Goal: Information Seeking & Learning: Compare options

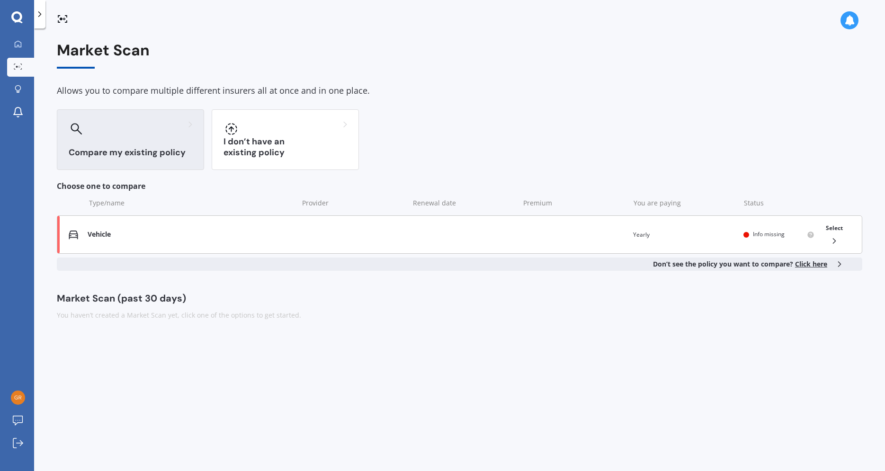
click at [119, 245] on div "Vehicle Renewal date Premium You are paying Yearly Status Info missing Select" at bounding box center [459, 234] width 805 height 38
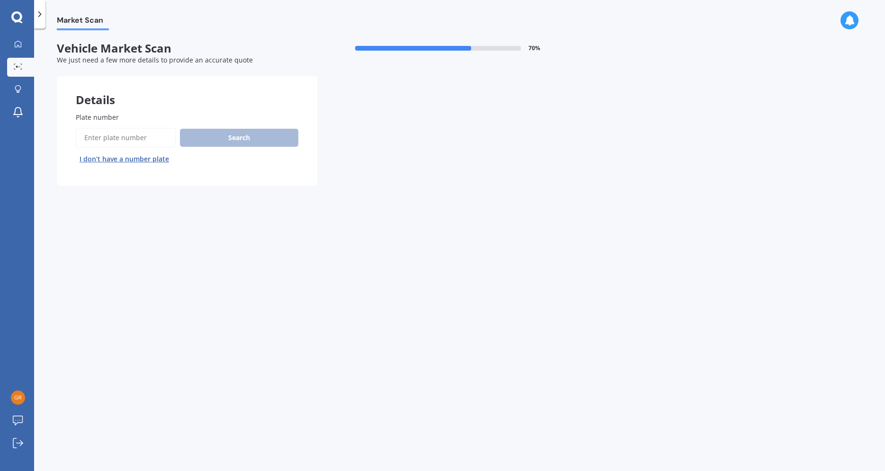
click at [129, 140] on input "Plate number" at bounding box center [126, 138] width 100 height 20
type input "AHJ543"
click at [248, 142] on button "Search" at bounding box center [239, 138] width 118 height 18
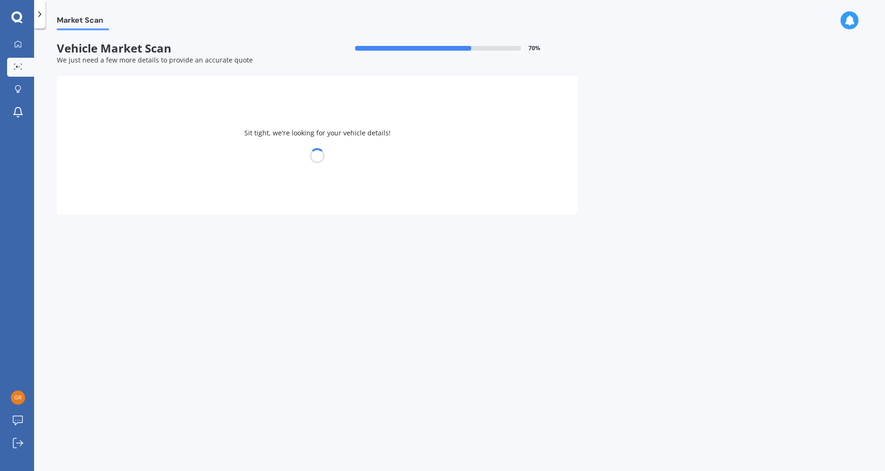
select select "TOYOTA"
select select "HILUX"
select select "28"
select select "11"
select select "2005"
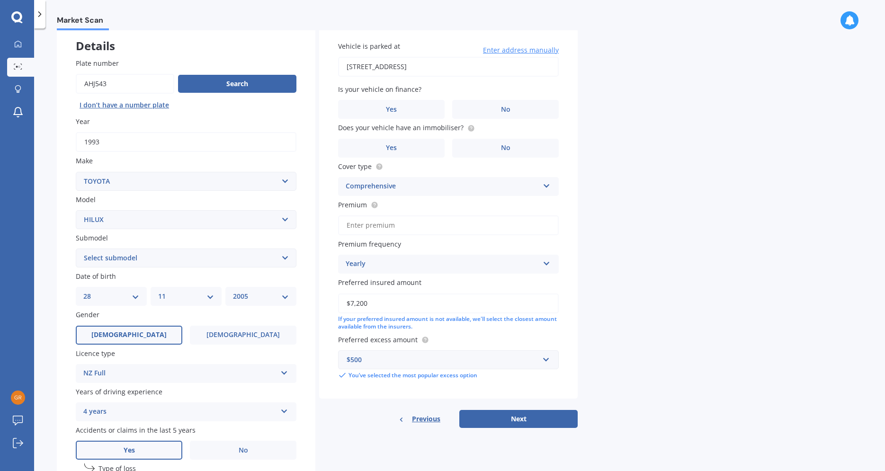
scroll to position [108, 0]
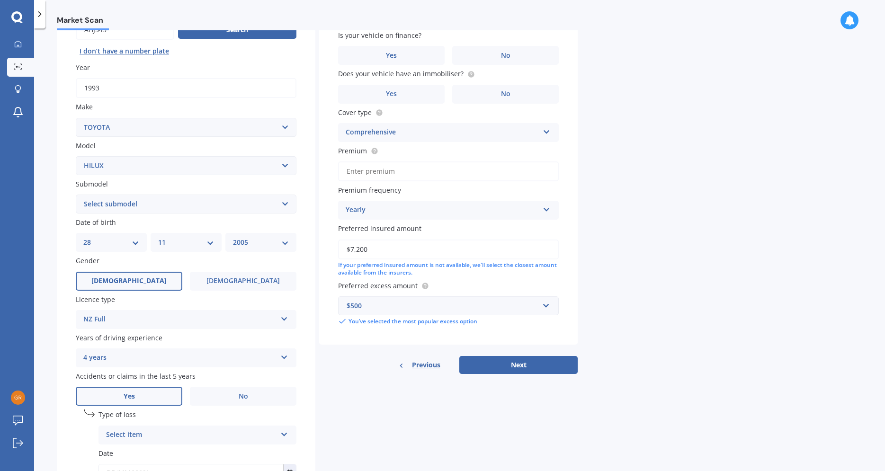
select select "03"
click option "03" at bounding box center [0, 0] width 0 height 0
click at [158, 237] on select "MM 01 02 03 04 05 06 07 08 09 10 11 12" at bounding box center [186, 242] width 56 height 10
select select "10"
click option "10" at bounding box center [0, 0] width 0 height 0
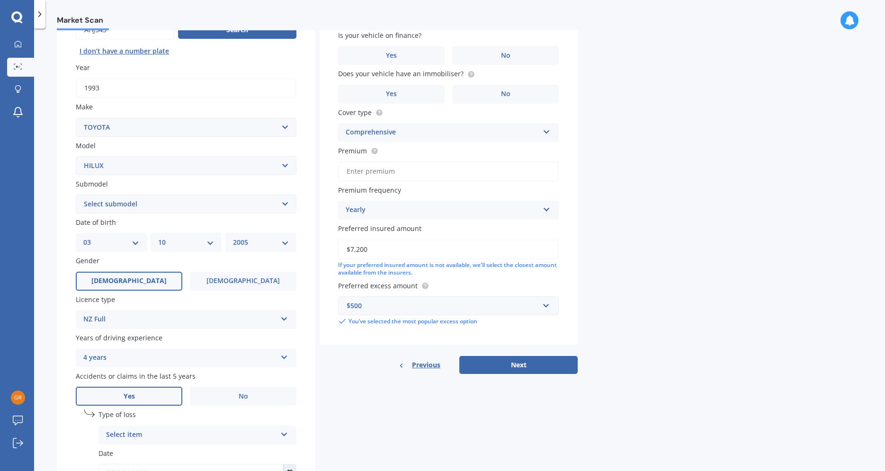
click at [233, 237] on select "YYYY 2025 2024 2023 2022 2021 2020 2019 2018 2017 2016 2015 2014 2013 2012 2011…" at bounding box center [261, 242] width 56 height 10
select select "1963"
click option "1963" at bounding box center [0, 0] width 0 height 0
click at [132, 285] on span "Male" at bounding box center [128, 281] width 75 height 8
click at [0, 0] on input "Male" at bounding box center [0, 0] width 0 height 0
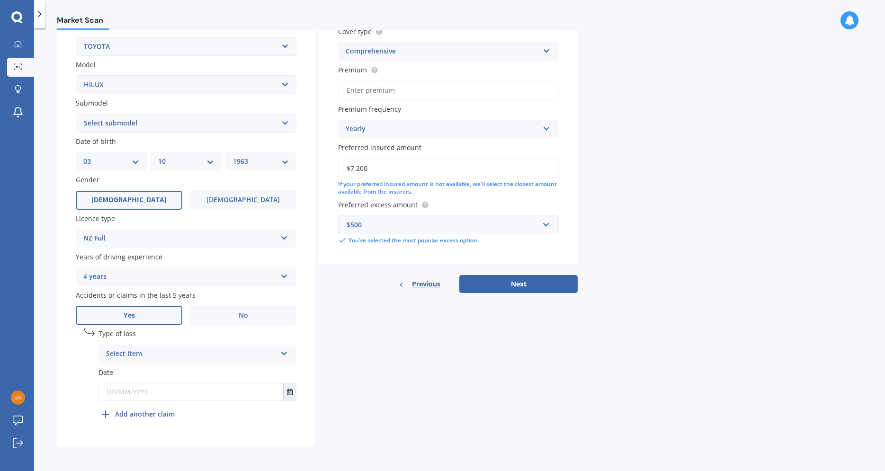
scroll to position [192, 0]
click at [286, 280] on div "4 years 5 or more years 4 years 3 years 2 years 1 year" at bounding box center [186, 277] width 221 height 19
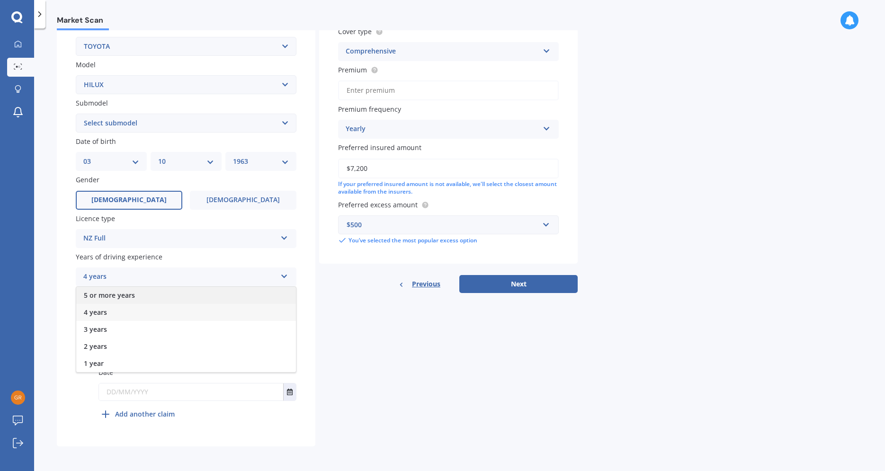
click at [129, 298] on span "5 or more years" at bounding box center [109, 295] width 51 height 9
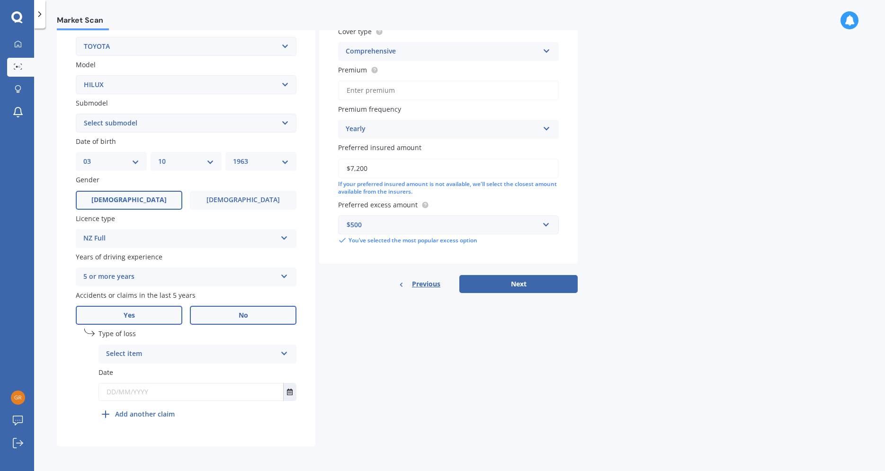
click at [210, 313] on label "No" at bounding box center [243, 315] width 107 height 19
click at [0, 0] on input "No" at bounding box center [0, 0] width 0 height 0
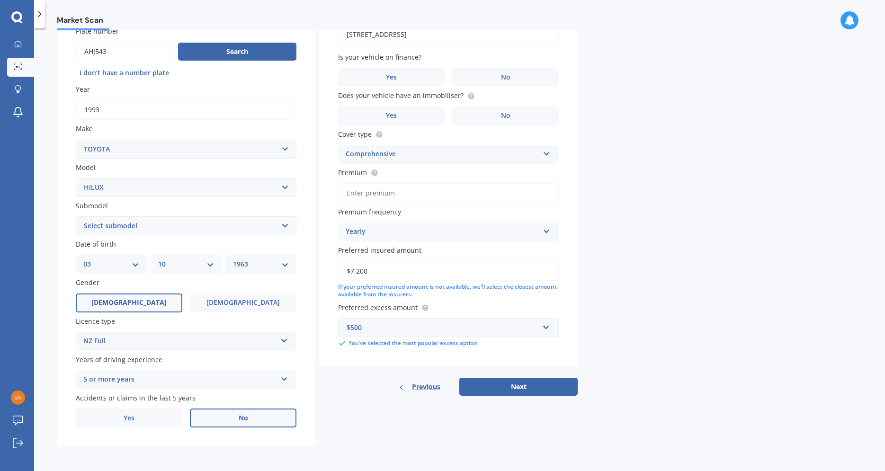
scroll to position [0, 0]
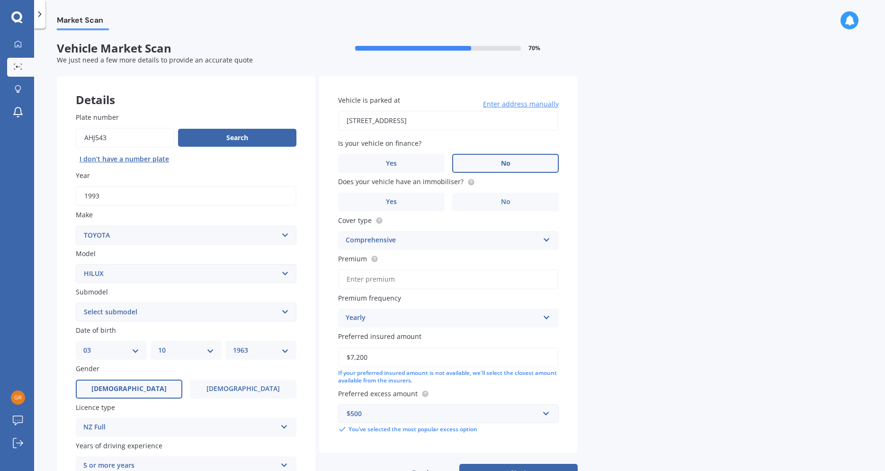
click at [495, 168] on label "No" at bounding box center [505, 163] width 107 height 19
click at [0, 0] on input "No" at bounding box center [0, 0] width 0 height 0
click at [506, 205] on span "No" at bounding box center [505, 202] width 9 height 8
click at [0, 0] on input "No" at bounding box center [0, 0] width 0 height 0
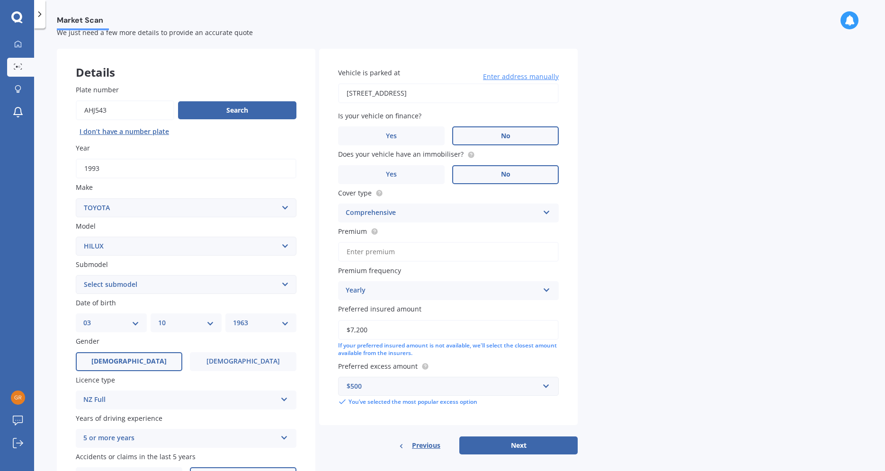
scroll to position [54, 0]
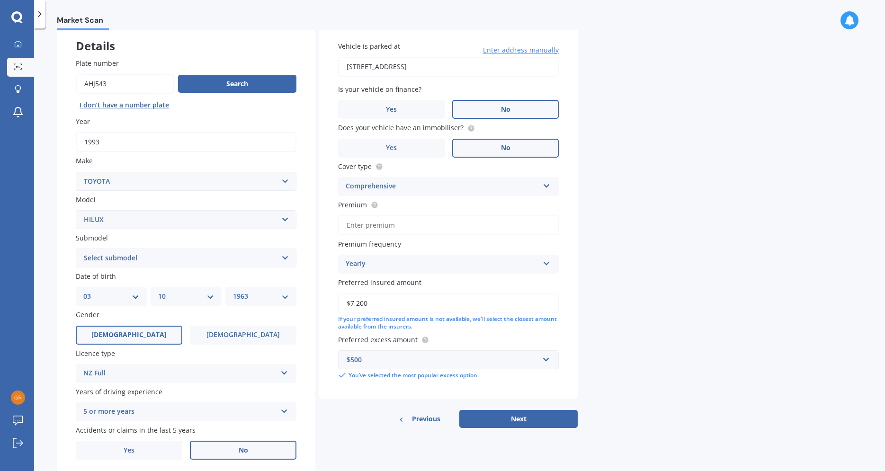
click at [399, 232] on input "Premium" at bounding box center [448, 225] width 221 height 20
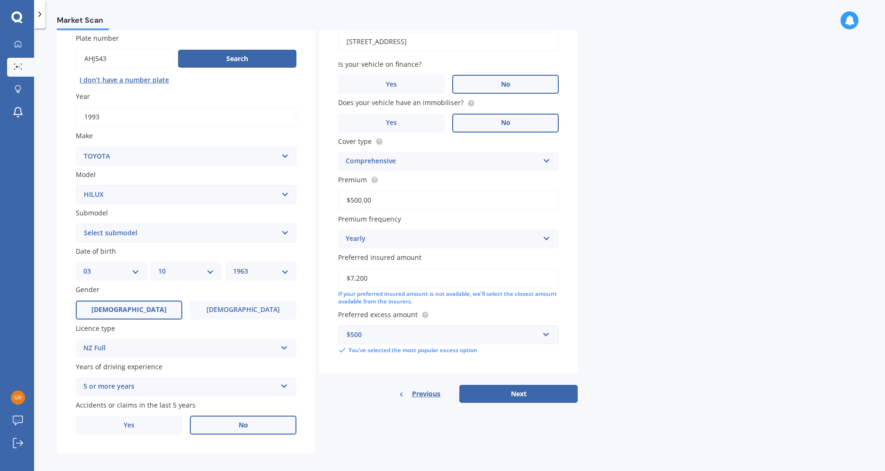
scroll to position [89, 0]
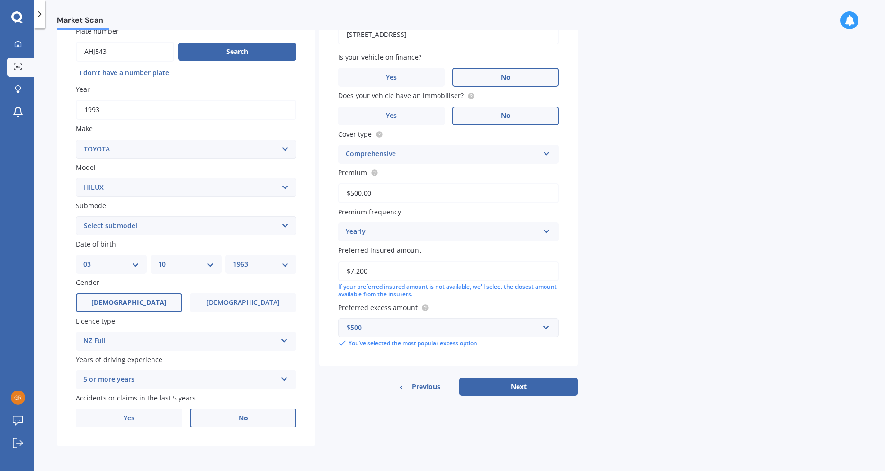
type input "$500.00"
drag, startPoint x: 372, startPoint y: 274, endPoint x: 343, endPoint y: 273, distance: 28.9
click at [343, 273] on input "$7,200" at bounding box center [448, 271] width 221 height 20
type input "$12,000"
click at [526, 389] on button "Next" at bounding box center [518, 387] width 118 height 18
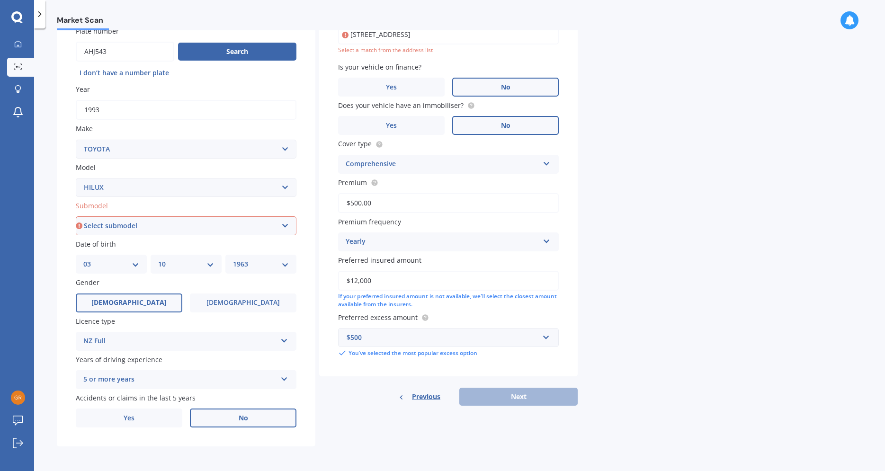
click at [76, 216] on select "Select submodel (All other) Diesel Diesel 4WD Petrol 4WD SR TD DC 2.8D/6AT/UT S…" at bounding box center [186, 225] width 221 height 19
select select "SURF 3.0L DIESEL TURBO"
click option "Surf 3.0L Diesel Turbo" at bounding box center [0, 0] width 0 height 0
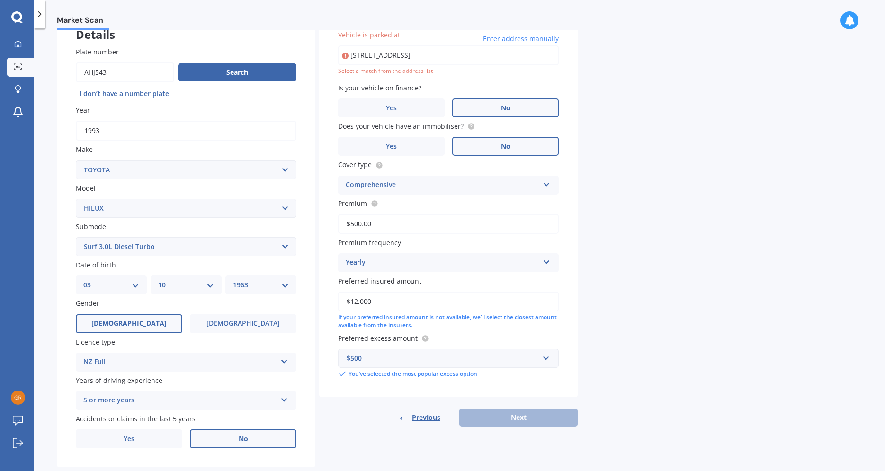
scroll to position [65, 0]
type input "11A Old Lake Road, Narrow Neck, Auckland 0624"
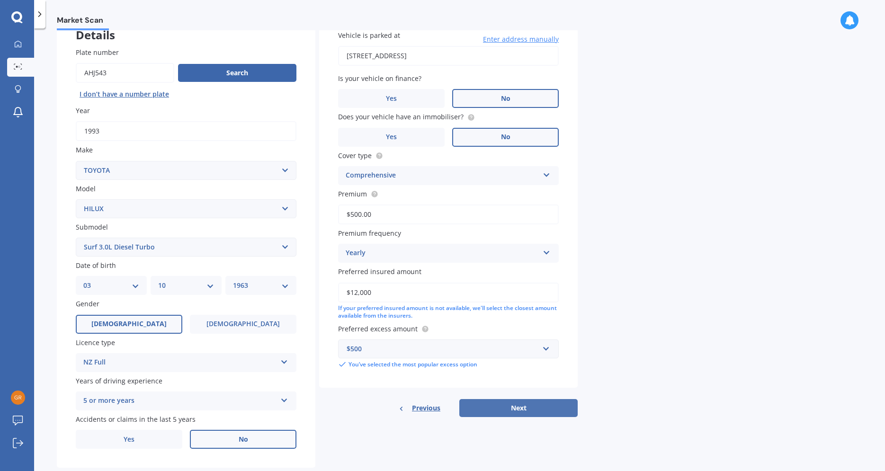
click at [544, 411] on button "Next" at bounding box center [518, 408] width 118 height 18
select select "03"
select select "10"
select select "1963"
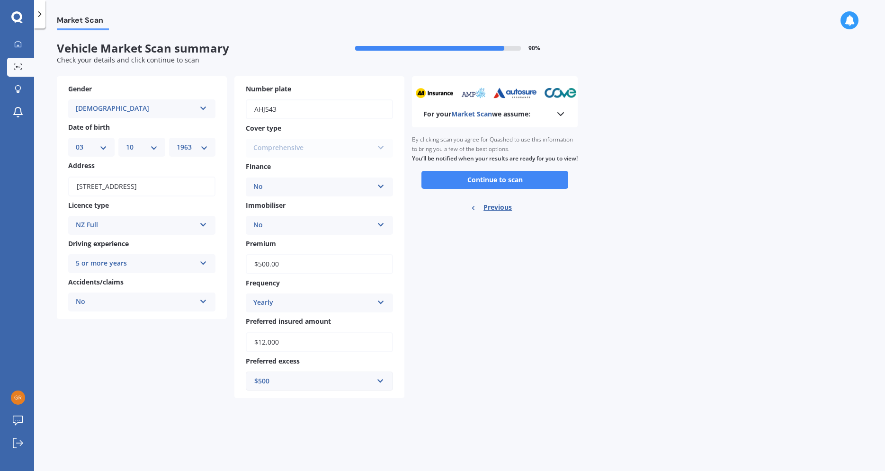
scroll to position [0, 0]
click at [506, 189] on button "Continue to scan" at bounding box center [494, 180] width 147 height 18
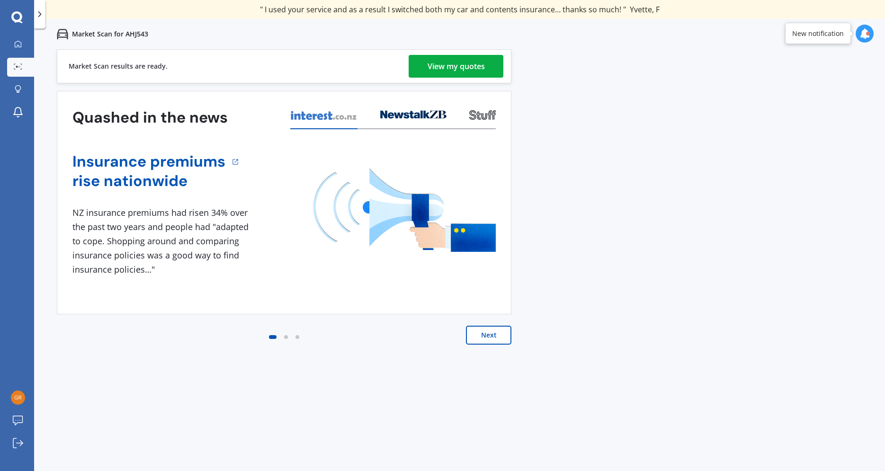
click at [427, 64] on link "View my quotes" at bounding box center [456, 66] width 95 height 23
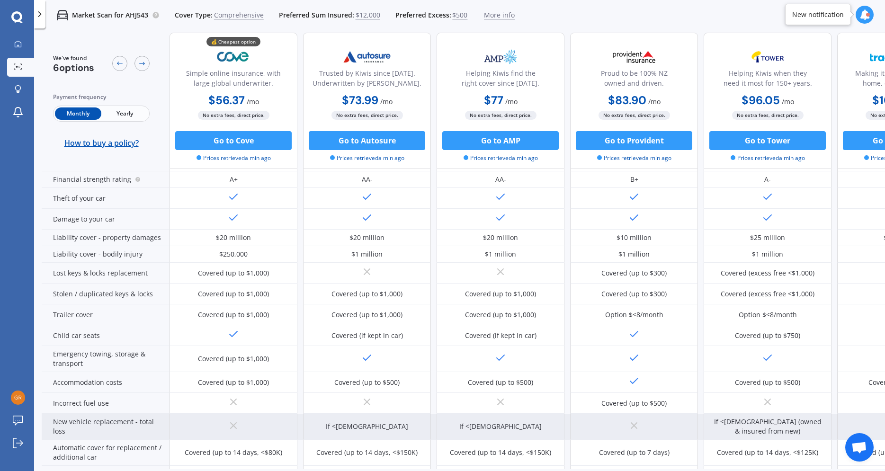
scroll to position [108, 0]
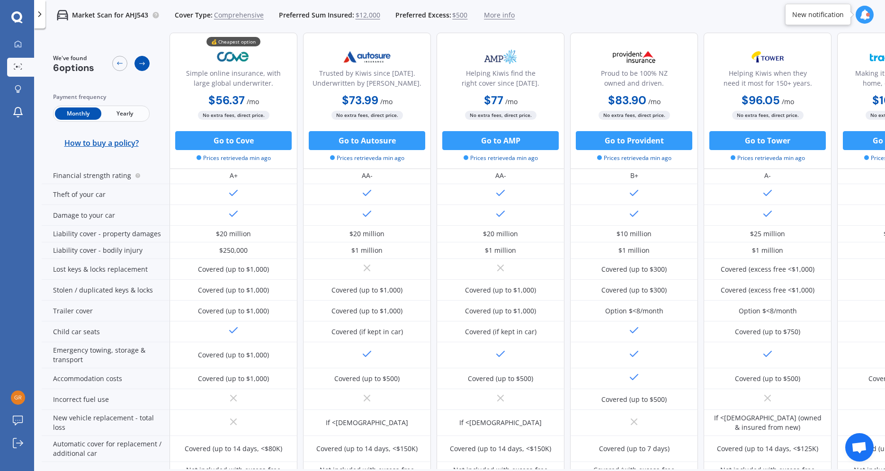
click at [138, 65] on icon at bounding box center [142, 64] width 8 height 8
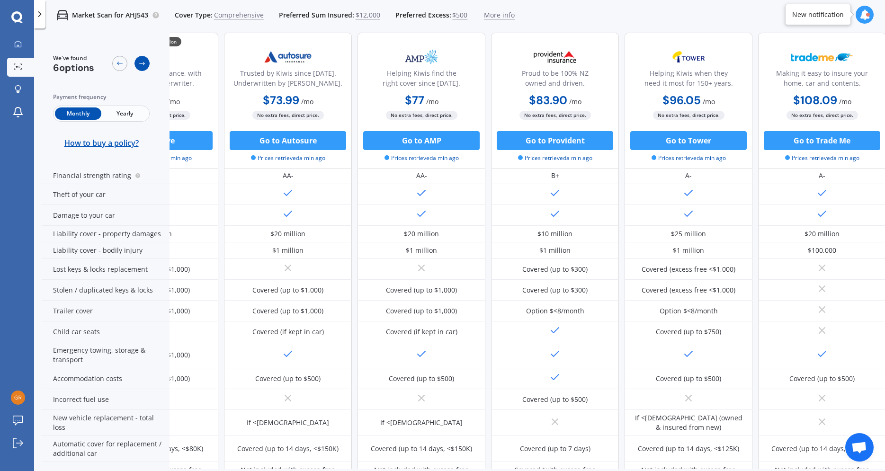
scroll to position [108, 80]
click at [138, 65] on icon at bounding box center [142, 64] width 8 height 8
click at [123, 66] on icon at bounding box center [120, 64] width 8 height 8
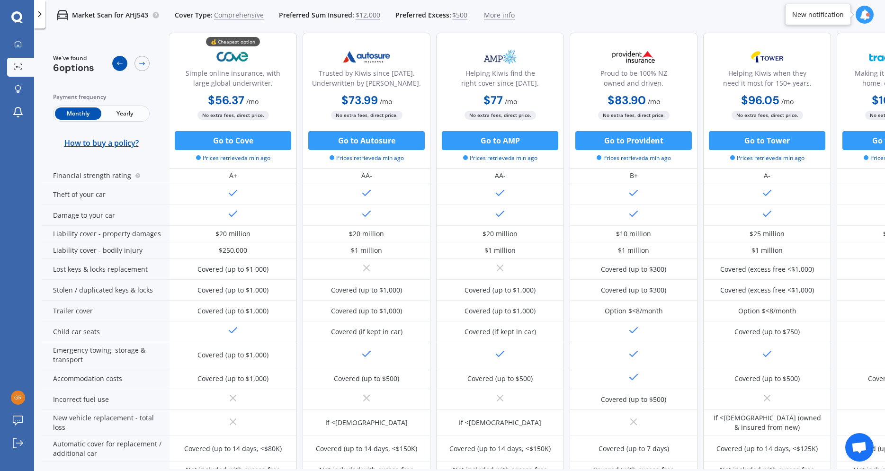
scroll to position [108, 0]
click at [123, 66] on icon at bounding box center [120, 64] width 8 height 8
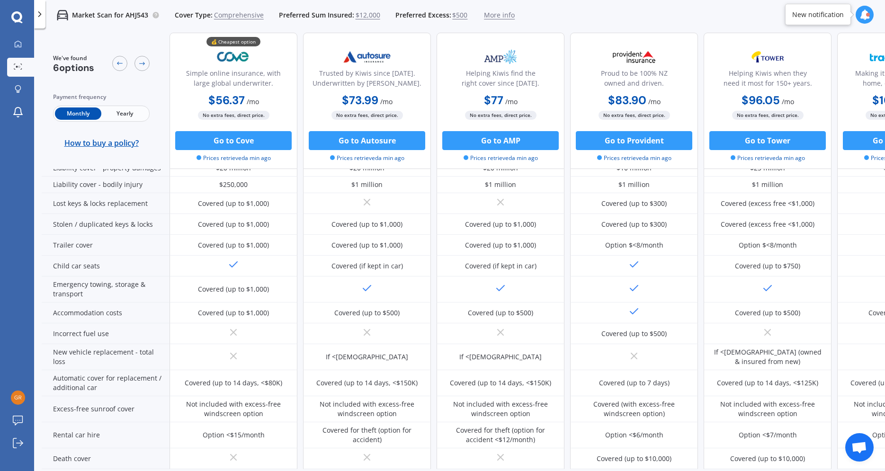
scroll to position [0, 0]
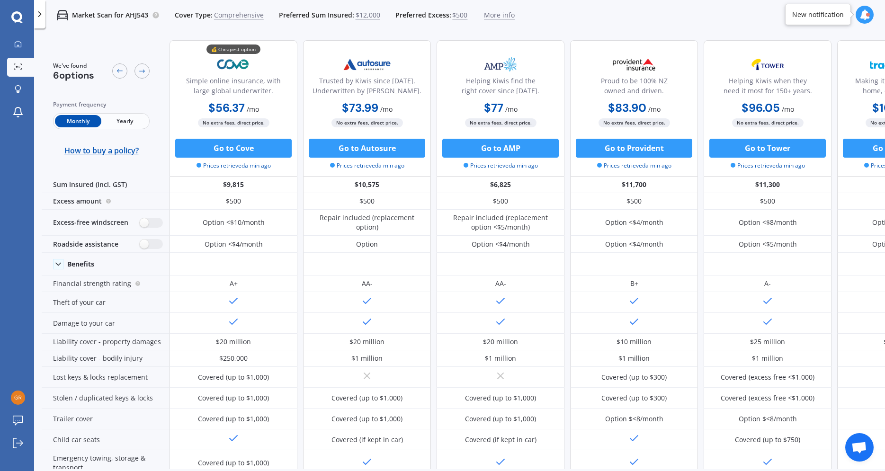
click at [487, 17] on span "More info" at bounding box center [499, 14] width 31 height 9
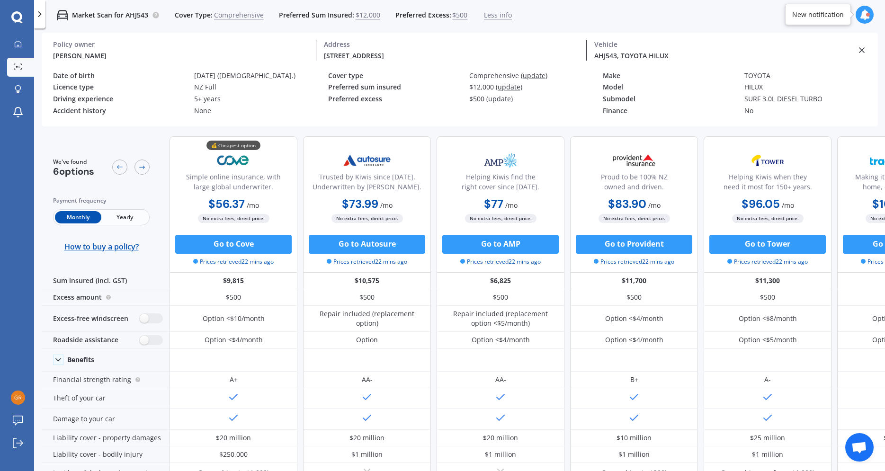
click at [128, 218] on span "Yearly" at bounding box center [124, 217] width 46 height 12
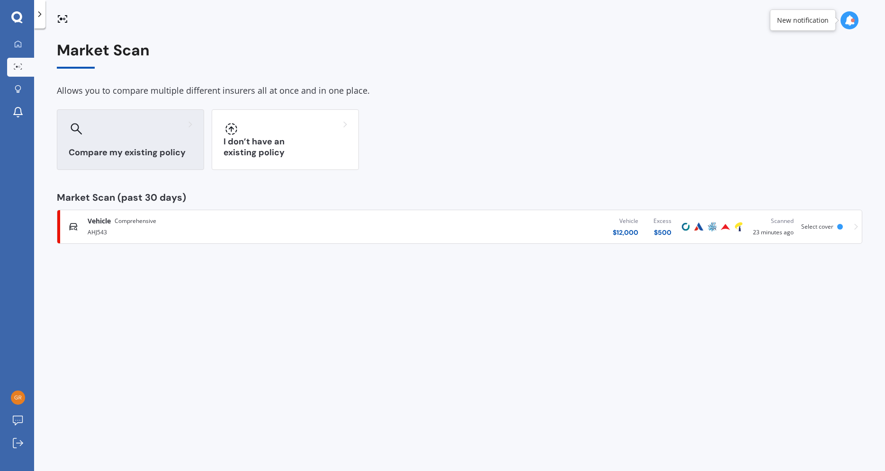
click at [159, 156] on h3 "Compare my existing policy" at bounding box center [131, 152] width 124 height 11
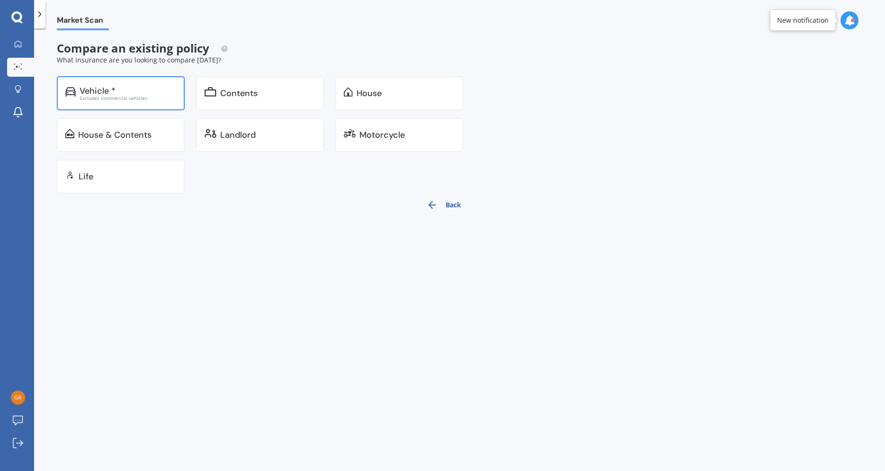
click at [119, 99] on div "Excludes commercial vehicles" at bounding box center [128, 98] width 97 height 5
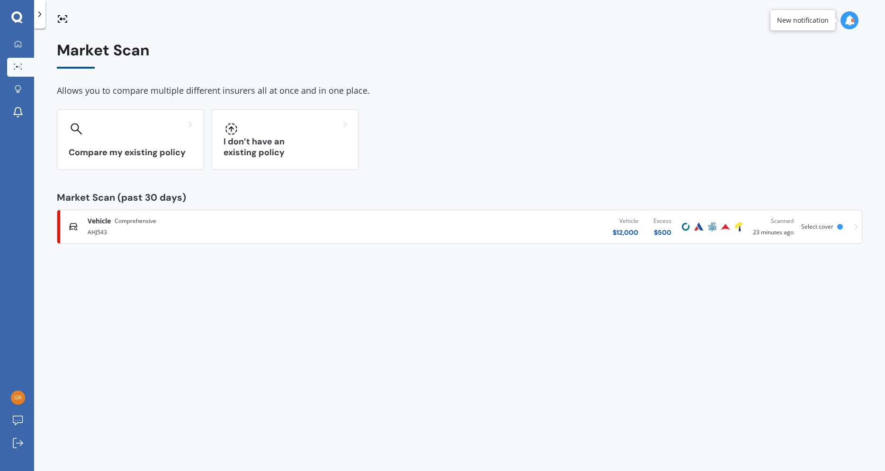
click at [854, 227] on div "Vehicle Comprehensive AHJ543 Vehicle $ 12,000 Excess $ 500 Scanned 23 minutes a…" at bounding box center [459, 227] width 797 height 28
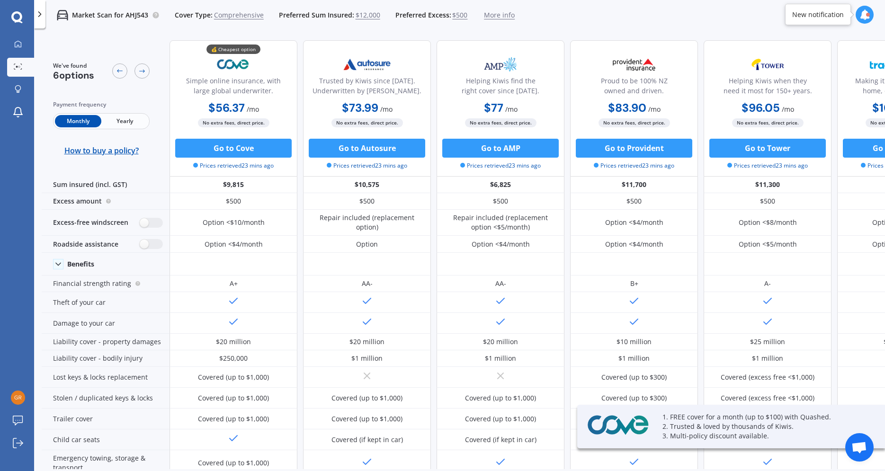
click at [126, 123] on span "Yearly" at bounding box center [124, 121] width 46 height 12
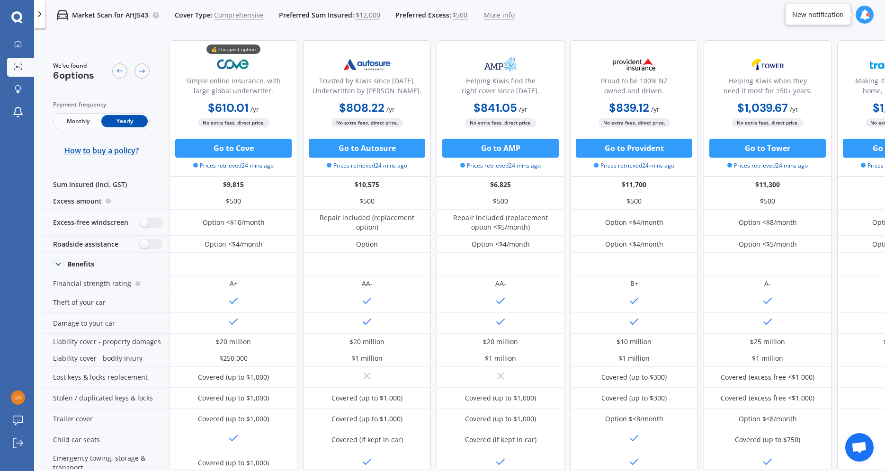
click at [841, 16] on div "New notification" at bounding box center [818, 14] width 52 height 9
click at [861, 16] on icon at bounding box center [864, 14] width 10 height 10
click at [797, 56] on div "Ready" at bounding box center [797, 55] width 16 height 7
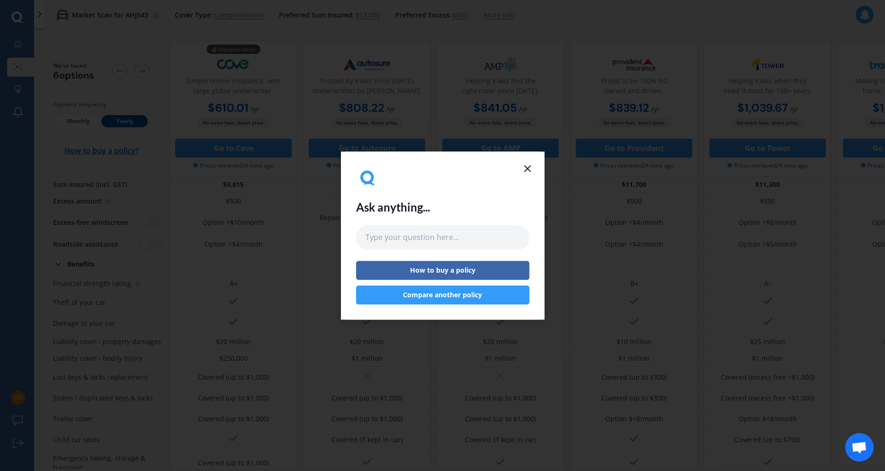
click at [523, 169] on icon at bounding box center [527, 168] width 11 height 11
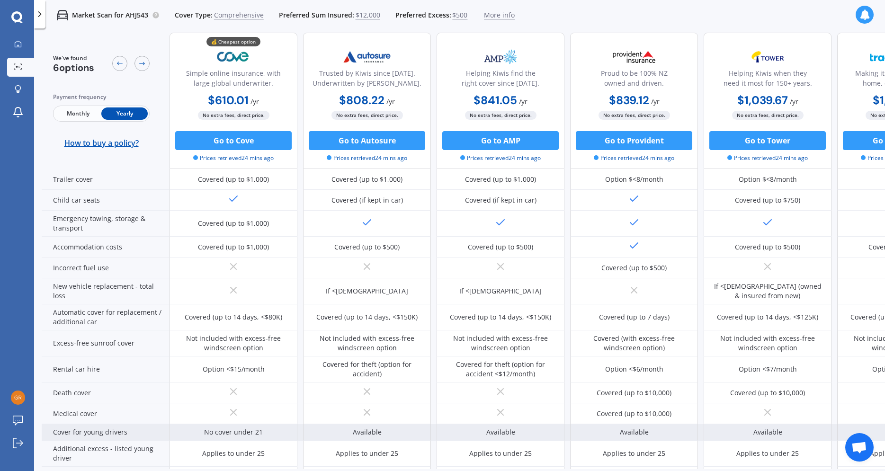
scroll to position [390, 0]
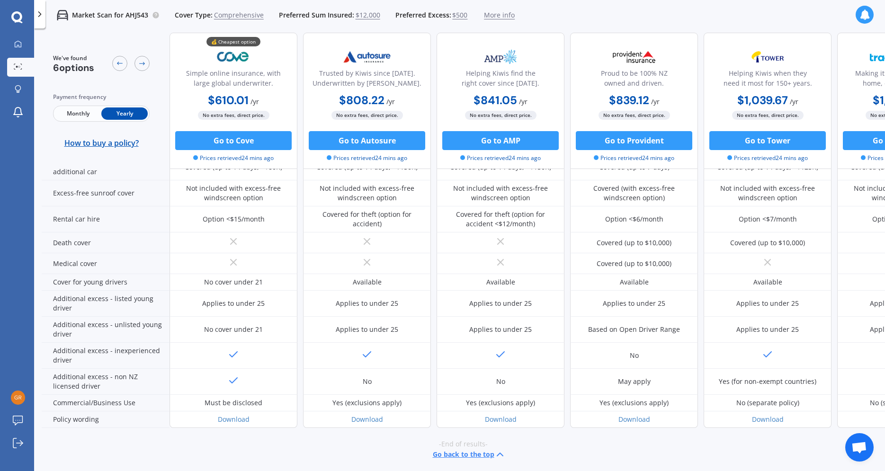
click at [477, 454] on button "Go back to the top" at bounding box center [469, 454] width 73 height 11
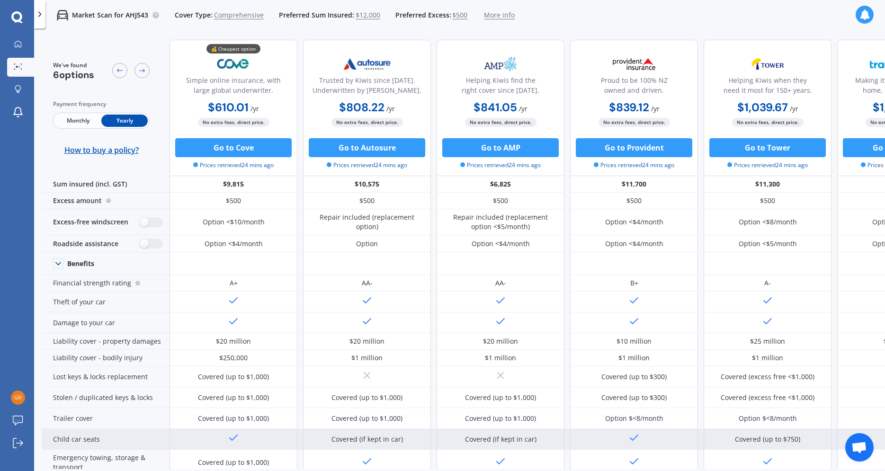
scroll to position [0, 0]
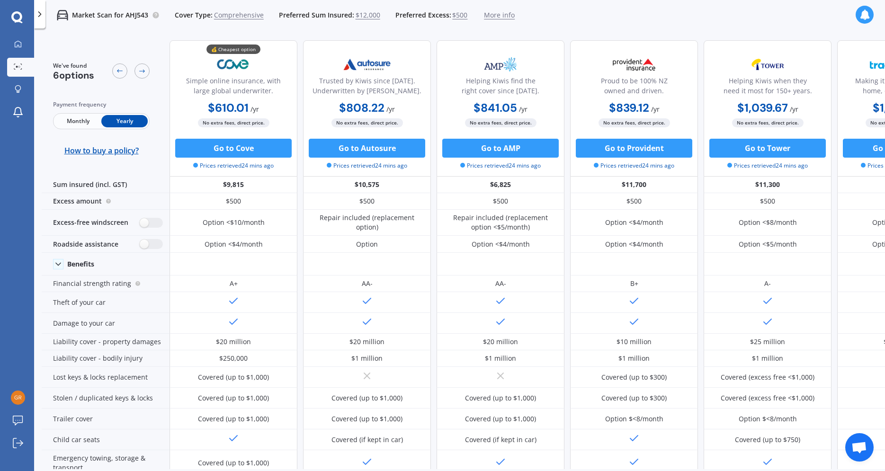
click at [37, 20] on div at bounding box center [39, 14] width 11 height 28
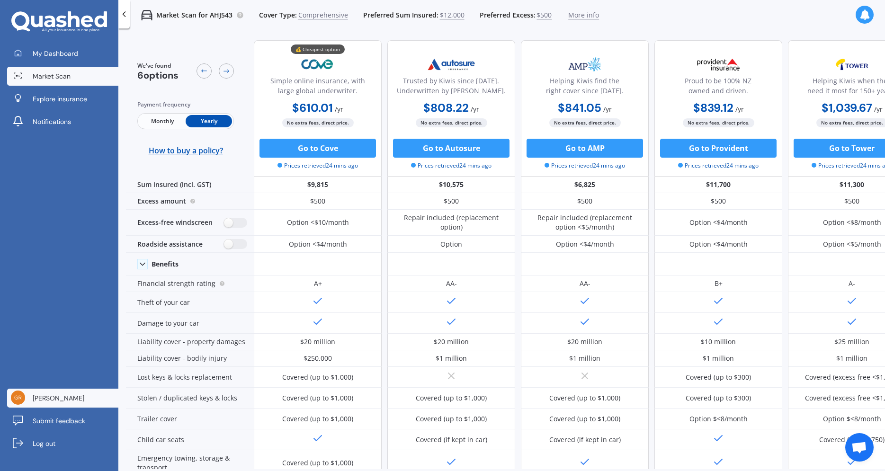
click at [43, 400] on span "[PERSON_NAME]" at bounding box center [59, 398] width 52 height 9
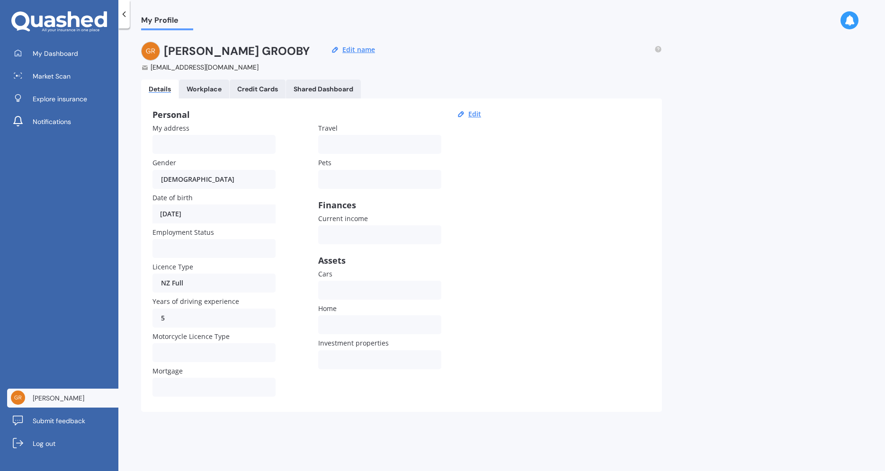
click at [126, 18] on icon at bounding box center [123, 13] width 9 height 9
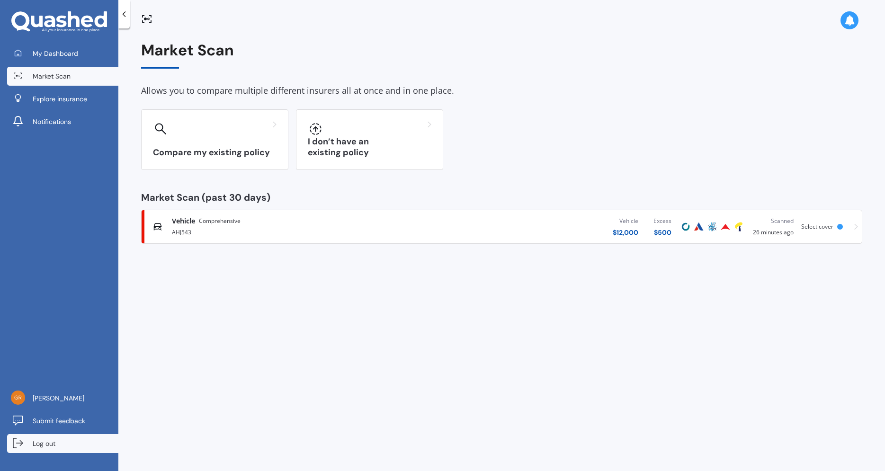
click at [50, 443] on span "Log out" at bounding box center [44, 443] width 23 height 9
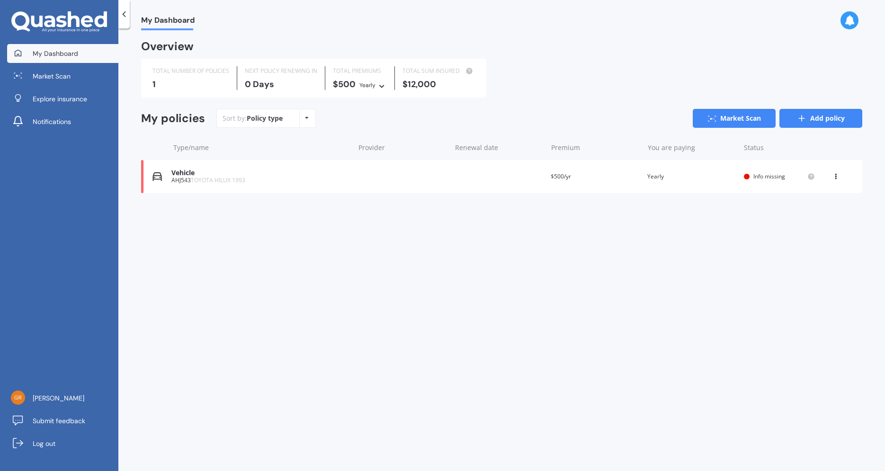
click at [797, 123] on link "Add policy" at bounding box center [820, 118] width 83 height 19
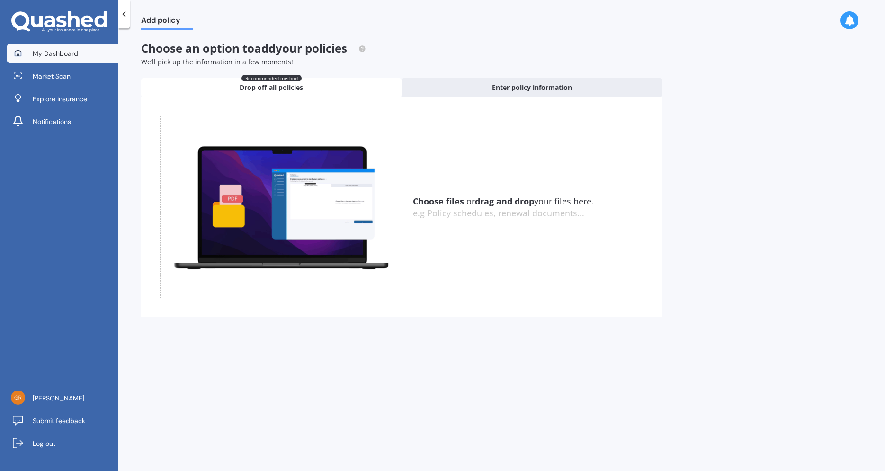
click at [45, 54] on span "My Dashboard" at bounding box center [55, 53] width 45 height 9
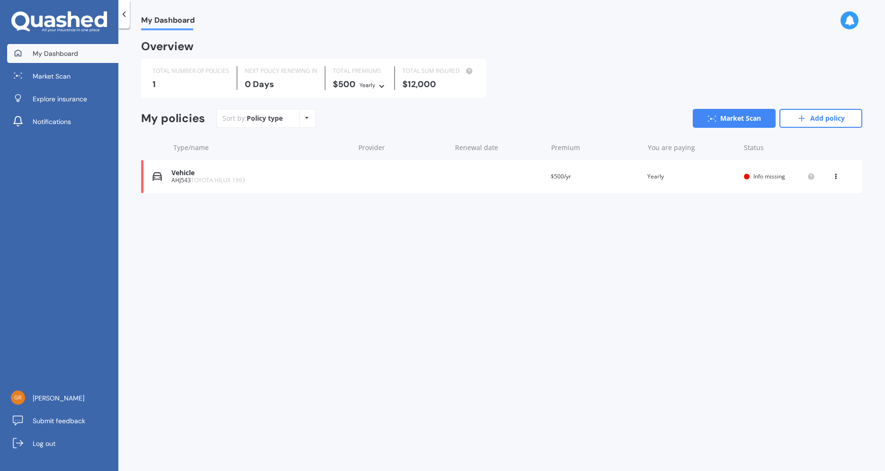
click at [211, 198] on div "Overview TOTAL NUMBER OF POLICIES 1 NEXT POLICY RENEWING [DATE] TOTAL PREMIUMS …" at bounding box center [501, 129] width 721 height 174
click at [209, 218] on div "My Dashboard Overview TOTAL NUMBER OF POLICIES 1 NEXT POLICY RENEWING [DATE] TO…" at bounding box center [501, 251] width 767 height 443
click at [776, 179] on span "Info missing" at bounding box center [769, 176] width 32 height 8
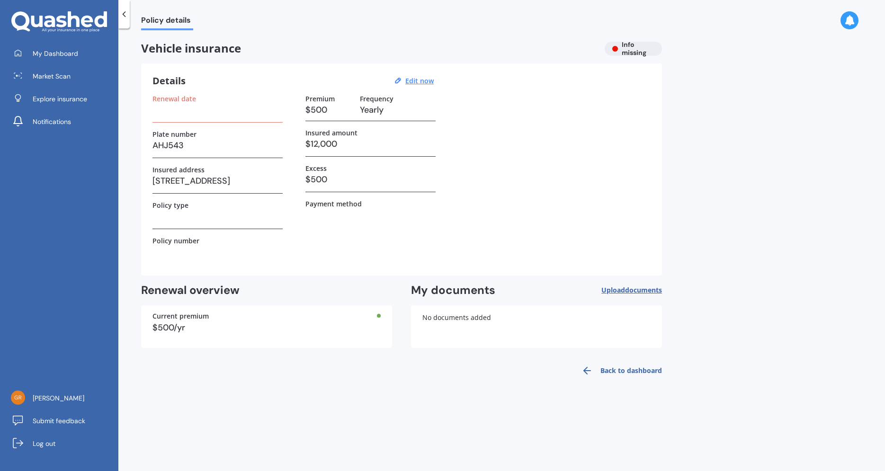
click at [188, 107] on h3 at bounding box center [217, 110] width 130 height 14
click at [174, 113] on h3 at bounding box center [217, 110] width 130 height 14
click at [176, 118] on div "Renewal date" at bounding box center [217, 109] width 130 height 28
click at [184, 98] on label "Renewal date" at bounding box center [174, 99] width 44 height 8
click at [186, 106] on h3 at bounding box center [217, 110] width 130 height 14
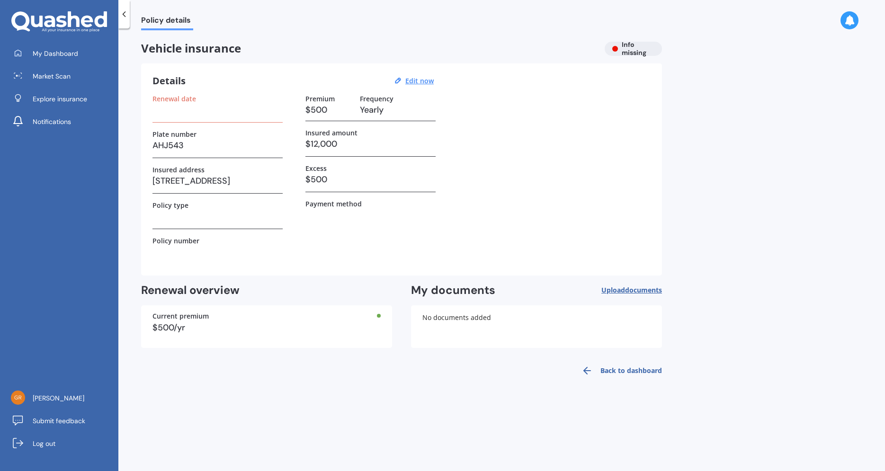
click at [186, 108] on h3 at bounding box center [217, 110] width 130 height 14
click at [419, 81] on u "Edit now" at bounding box center [419, 80] width 28 height 9
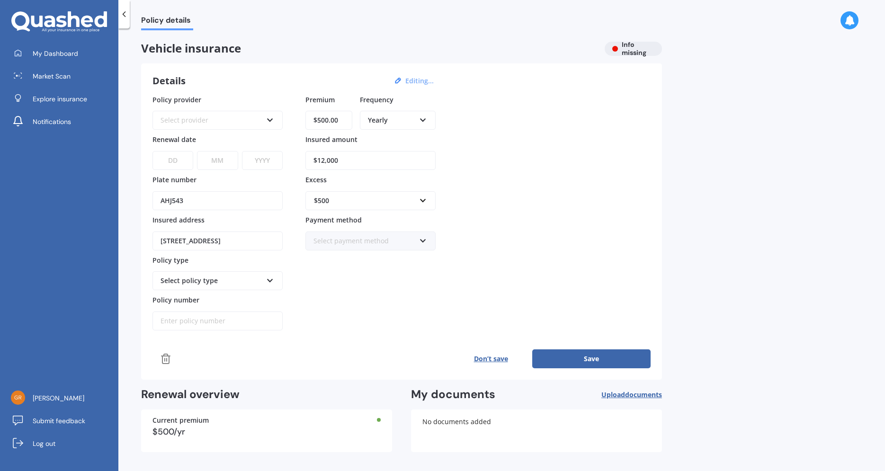
click at [152, 151] on select "DD 01 02 03 04 05 06 07 08 09 10 11 12 13 14 15 16 17 18 19 20 21 22 23 24 25 2…" at bounding box center [172, 160] width 41 height 19
click at [269, 122] on icon at bounding box center [270, 118] width 8 height 7
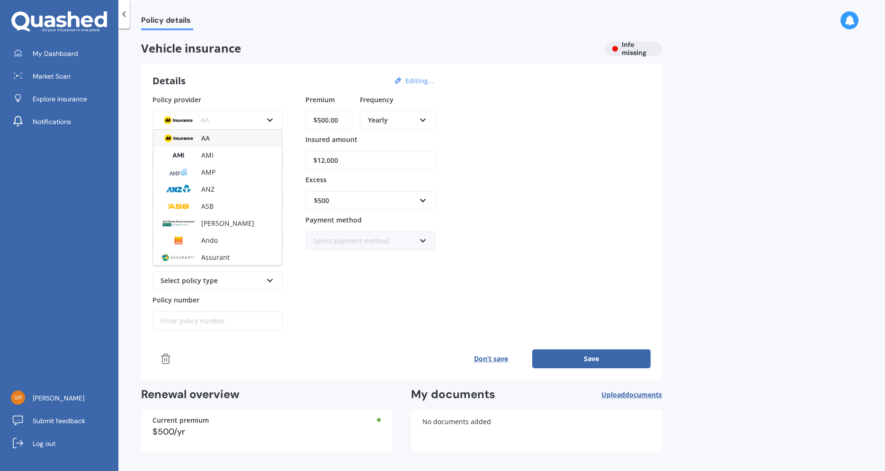
click at [222, 124] on div "AA" at bounding box center [212, 120] width 102 height 10
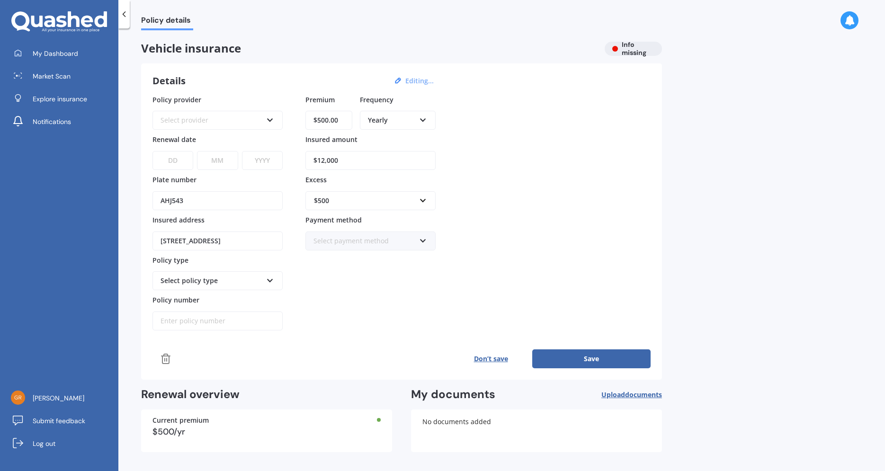
click at [265, 121] on div "Select provider AA AMI AMP ANZ ASB Aioi Nissay Dowa Ando Assurant Autosure BNZ …" at bounding box center [217, 120] width 130 height 19
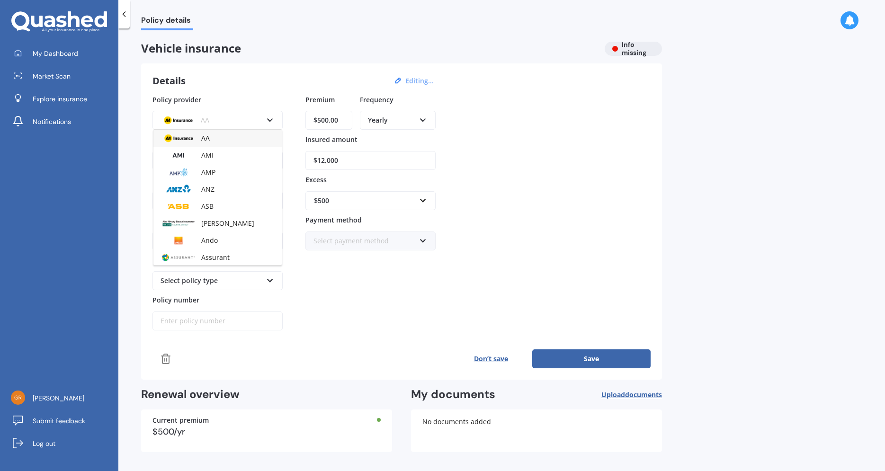
click at [198, 142] on div "AA" at bounding box center [217, 138] width 128 height 17
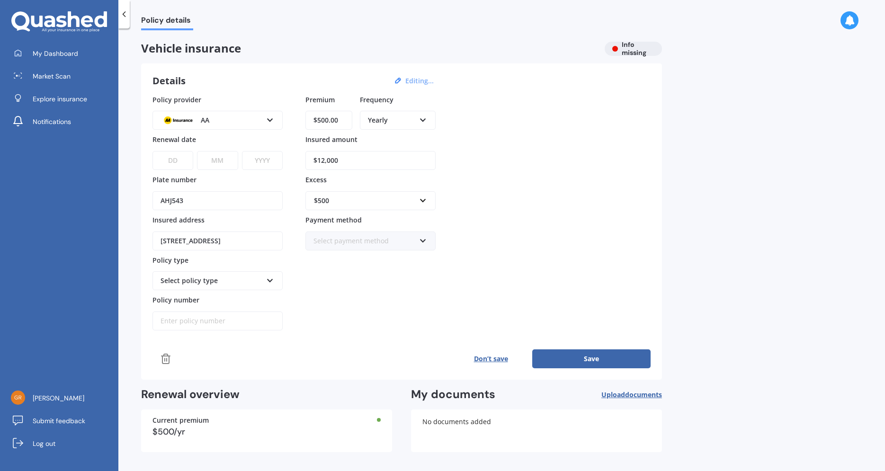
click at [152, 151] on select "DD 01 02 03 04 05 06 07 08 09 10 11 12 13 14 15 16 17 18 19 20 21 22 23 24 25 2…" at bounding box center [172, 160] width 41 height 19
select select "19"
click option "19" at bounding box center [0, 0] width 0 height 0
click at [197, 151] on select "MM 01 02 03 04 05 06 07 08 09 10 11 12" at bounding box center [217, 160] width 41 height 19
select select "11"
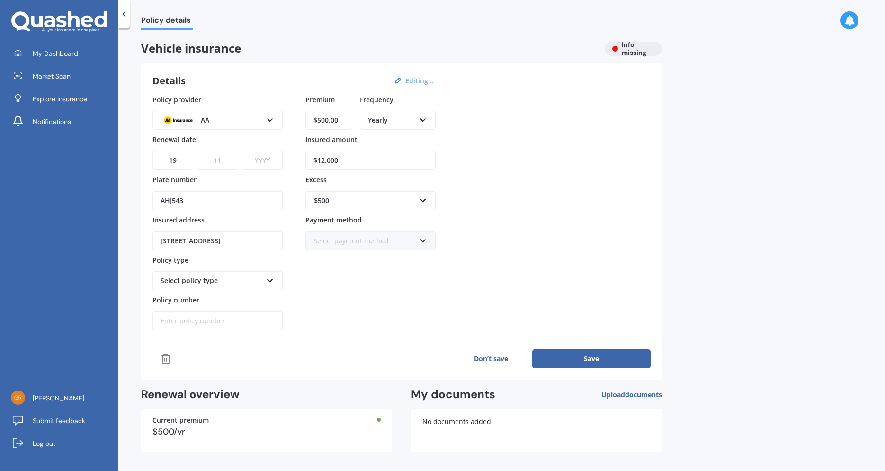
click option "11" at bounding box center [0, 0] width 0 height 0
click at [242, 151] on select "YYYY 2027 2026 2025 2024 2023 2022 2021 2020 2019 2018 2017 2016 2015 2014 2013…" at bounding box center [262, 160] width 41 height 19
select select "2025"
click option "2025" at bounding box center [0, 0] width 0 height 0
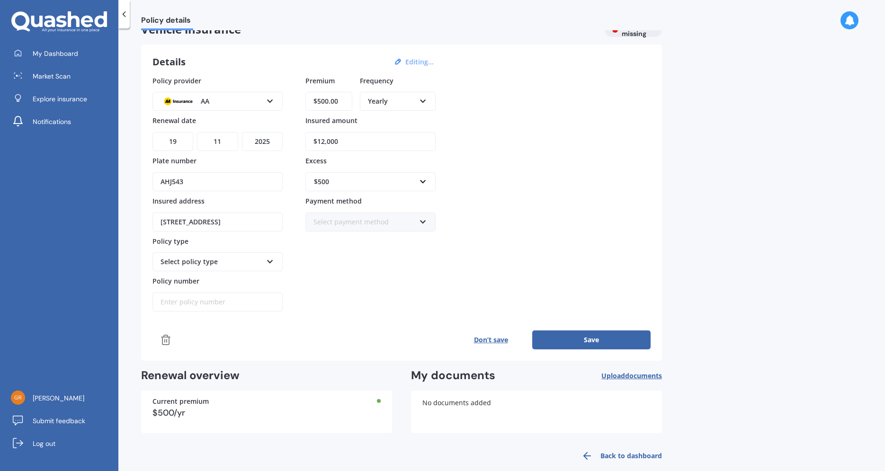
scroll to position [32, 0]
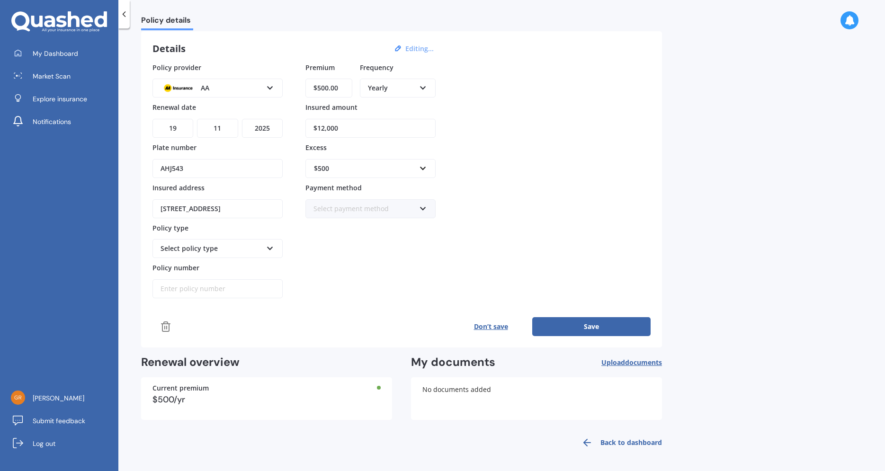
click at [423, 209] on icon at bounding box center [423, 207] width 8 height 7
click at [389, 226] on span "Direct debit - bank account" at bounding box center [357, 226] width 86 height 9
click at [594, 327] on button "Save" at bounding box center [591, 326] width 118 height 19
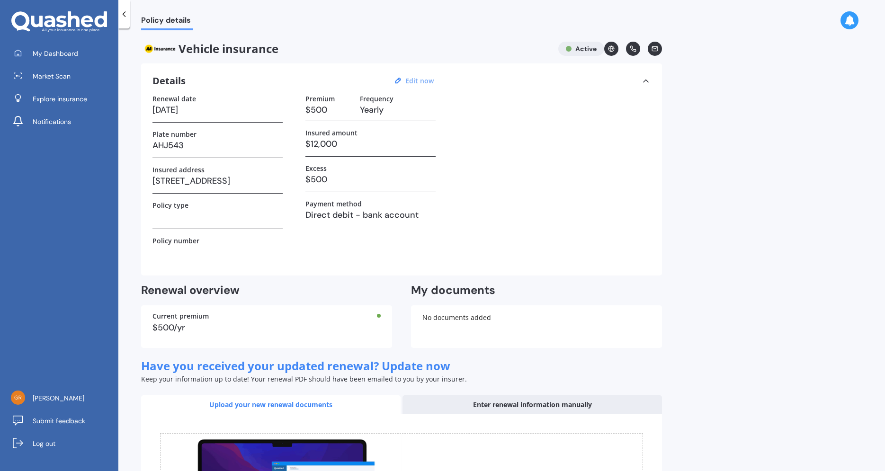
click at [173, 218] on h3 at bounding box center [217, 216] width 130 height 14
click at [420, 81] on u "Edit now" at bounding box center [419, 80] width 28 height 9
select select "19"
select select "11"
select select "2025"
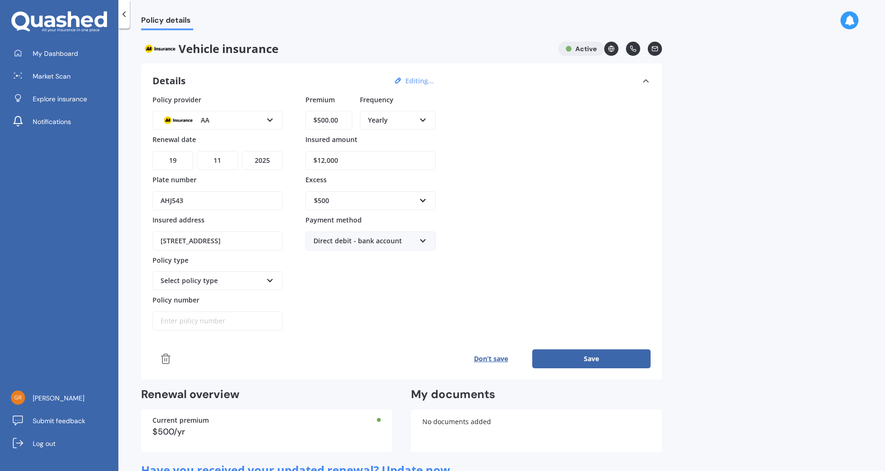
click at [274, 277] on div "Select policy type Comprehensive Third Party, Fire & Theft Third Party" at bounding box center [217, 280] width 130 height 19
click at [215, 303] on div "Comprehensive" at bounding box center [217, 298] width 128 height 17
click at [605, 360] on button "Save" at bounding box center [591, 358] width 118 height 19
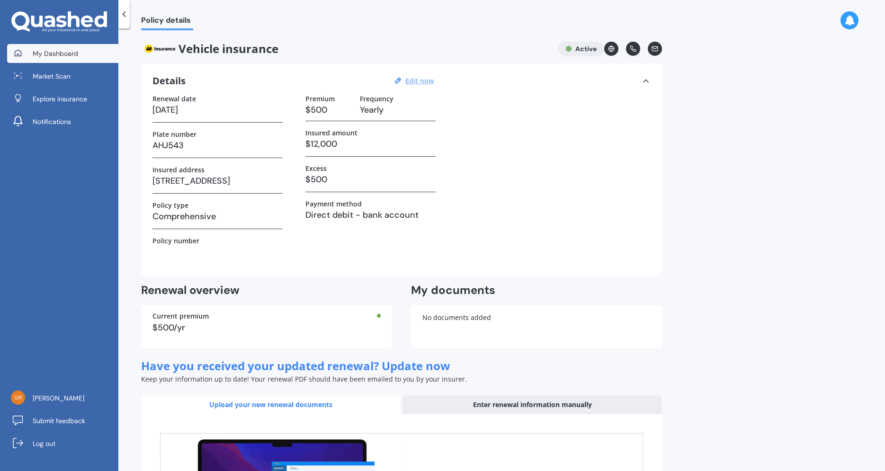
click at [58, 55] on span "My Dashboard" at bounding box center [55, 53] width 45 height 9
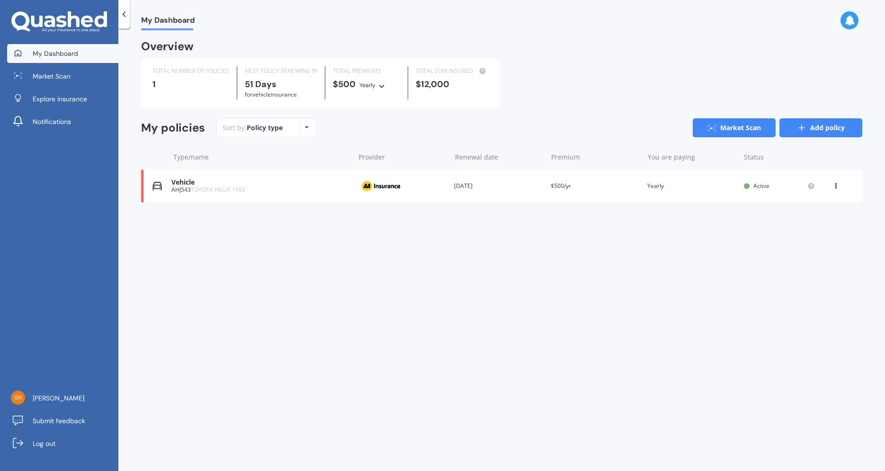
click at [825, 132] on link "Add policy" at bounding box center [820, 127] width 83 height 19
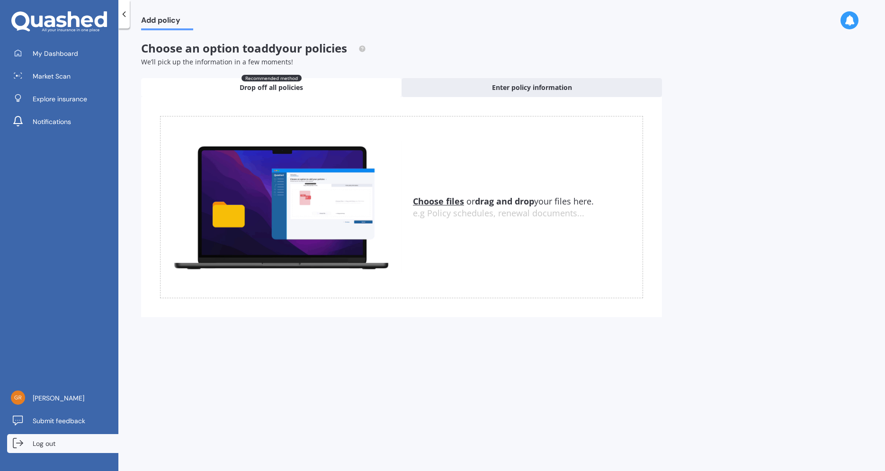
click at [51, 439] on span "Log out" at bounding box center [44, 443] width 23 height 9
